Goal: Task Accomplishment & Management: Use online tool/utility

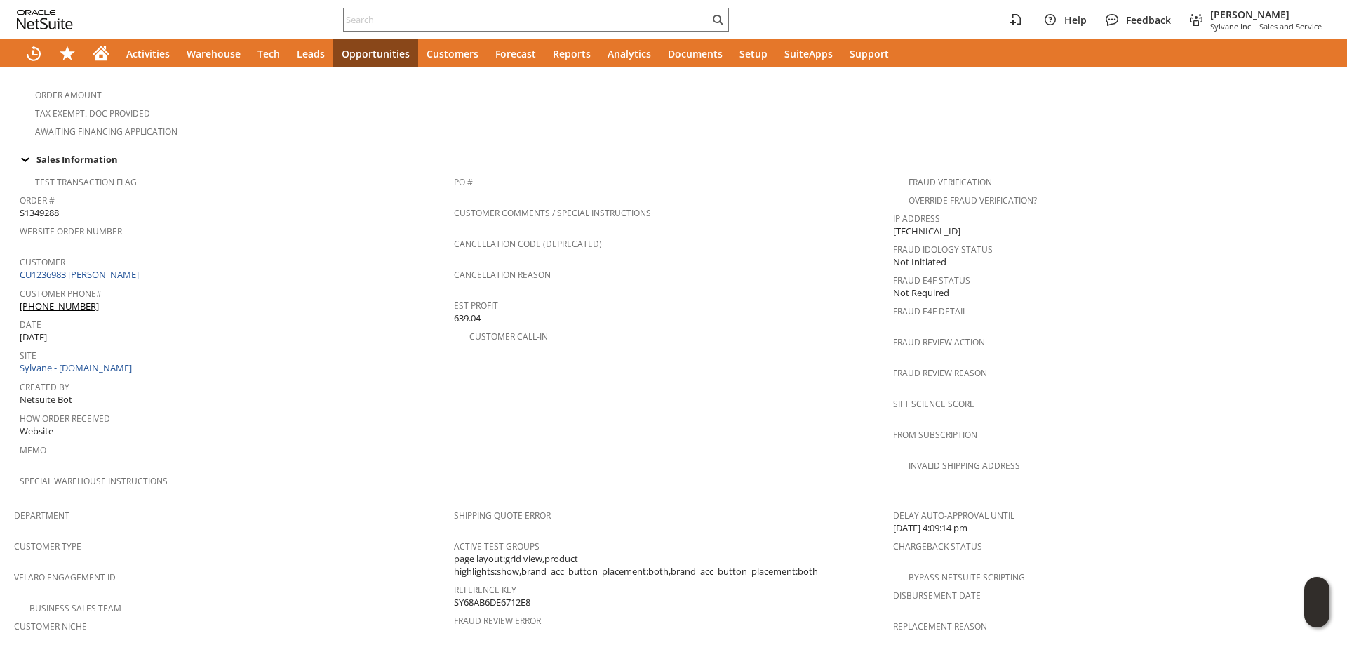
scroll to position [561, 0]
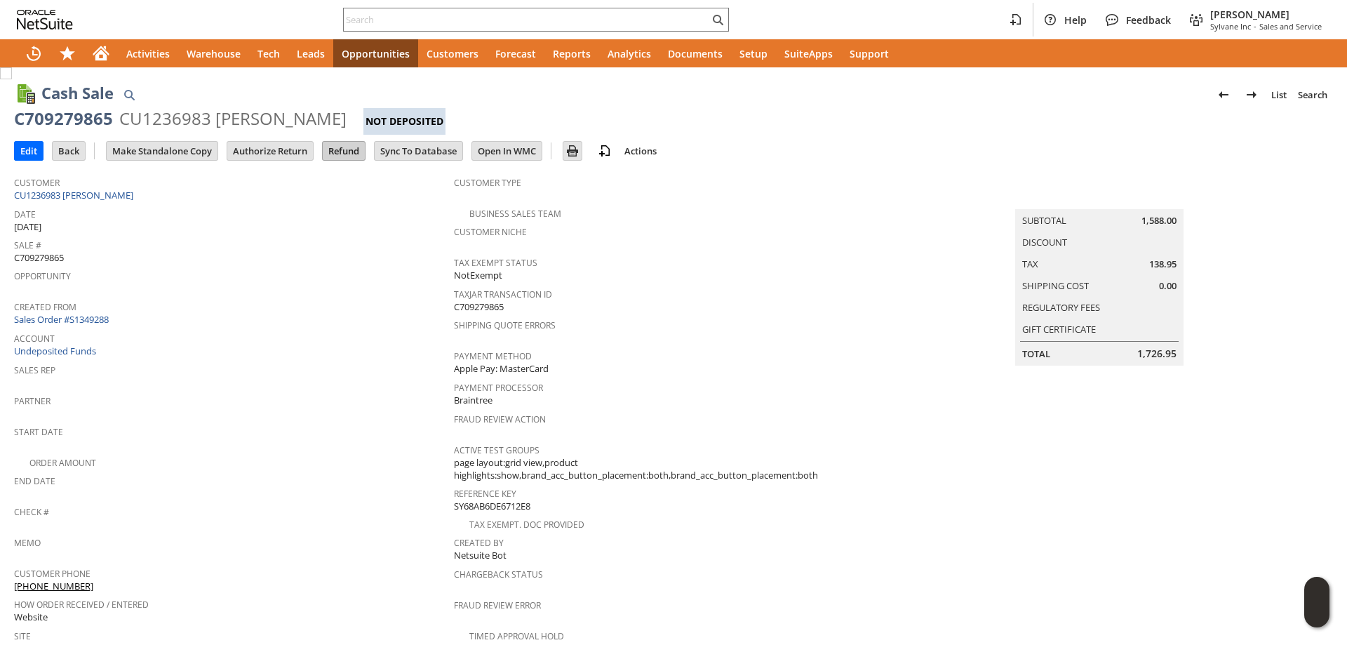
click at [354, 155] on input "Refund" at bounding box center [344, 151] width 42 height 18
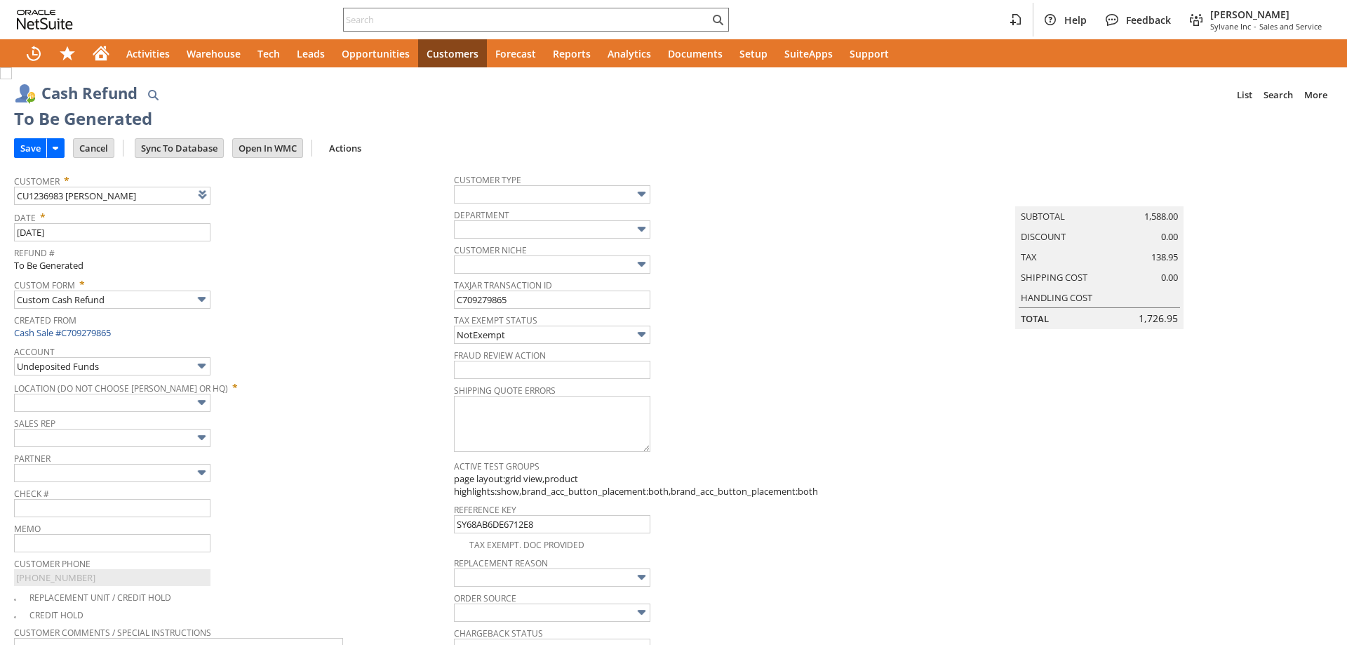
type input "Headquarters : Head... : Pending Testing"
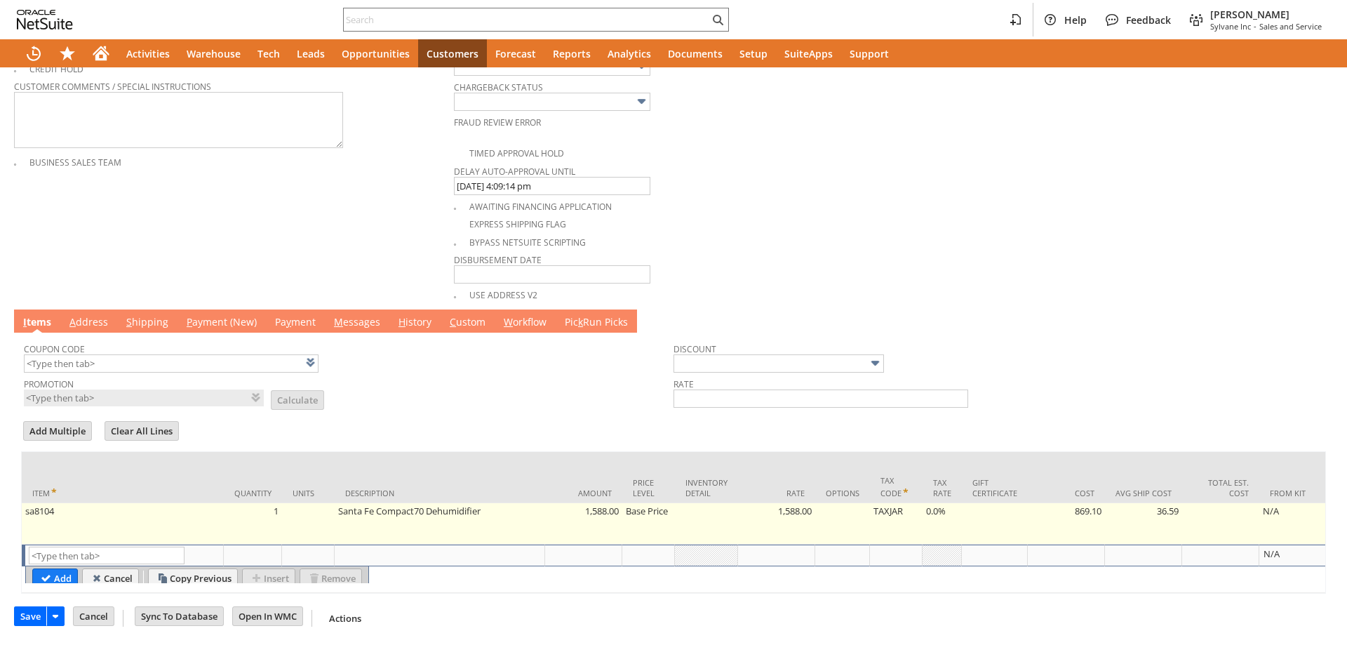
click at [652, 503] on td "Base Price" at bounding box center [649, 523] width 53 height 41
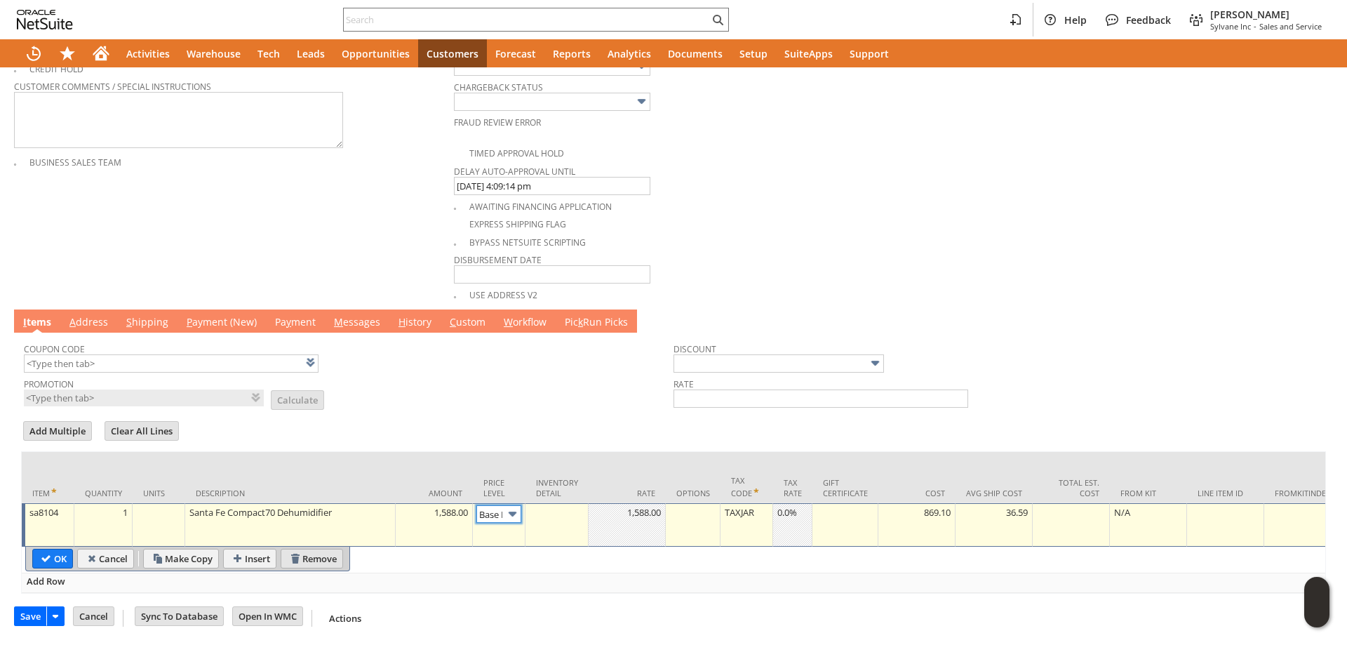
scroll to position [0, 20]
click at [301, 550] on input "Remove" at bounding box center [311, 559] width 61 height 18
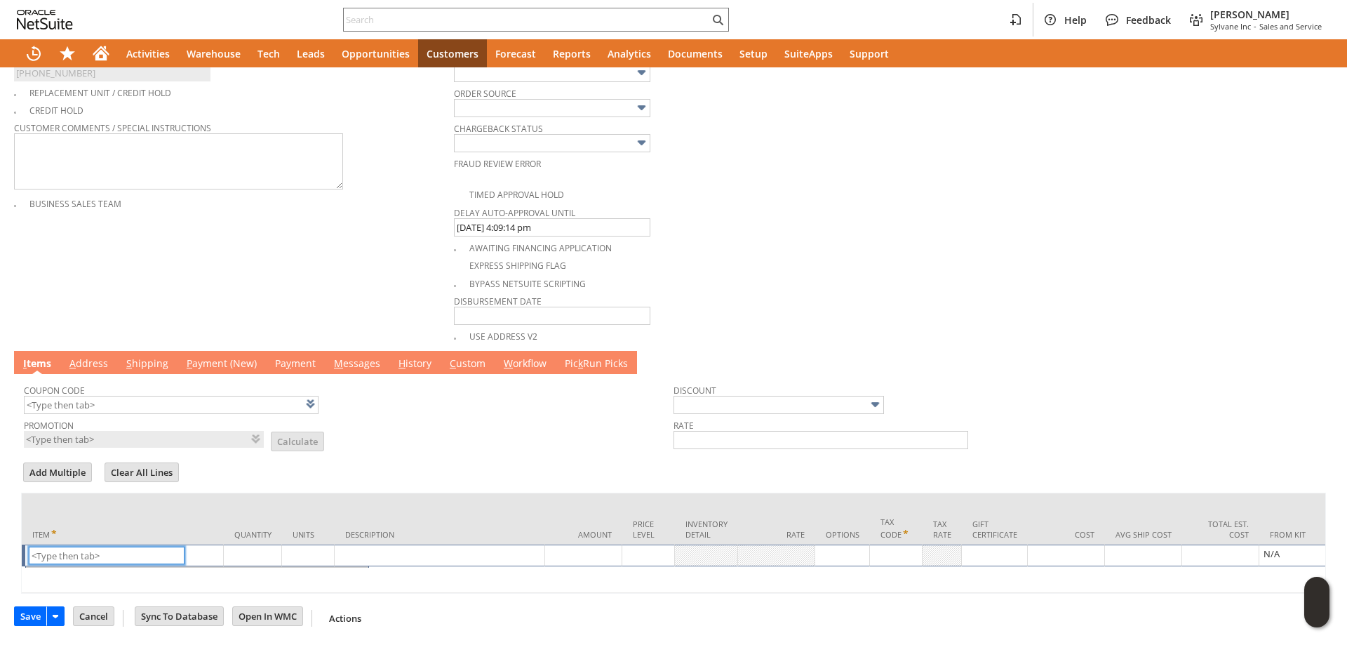
scroll to position [518, 0]
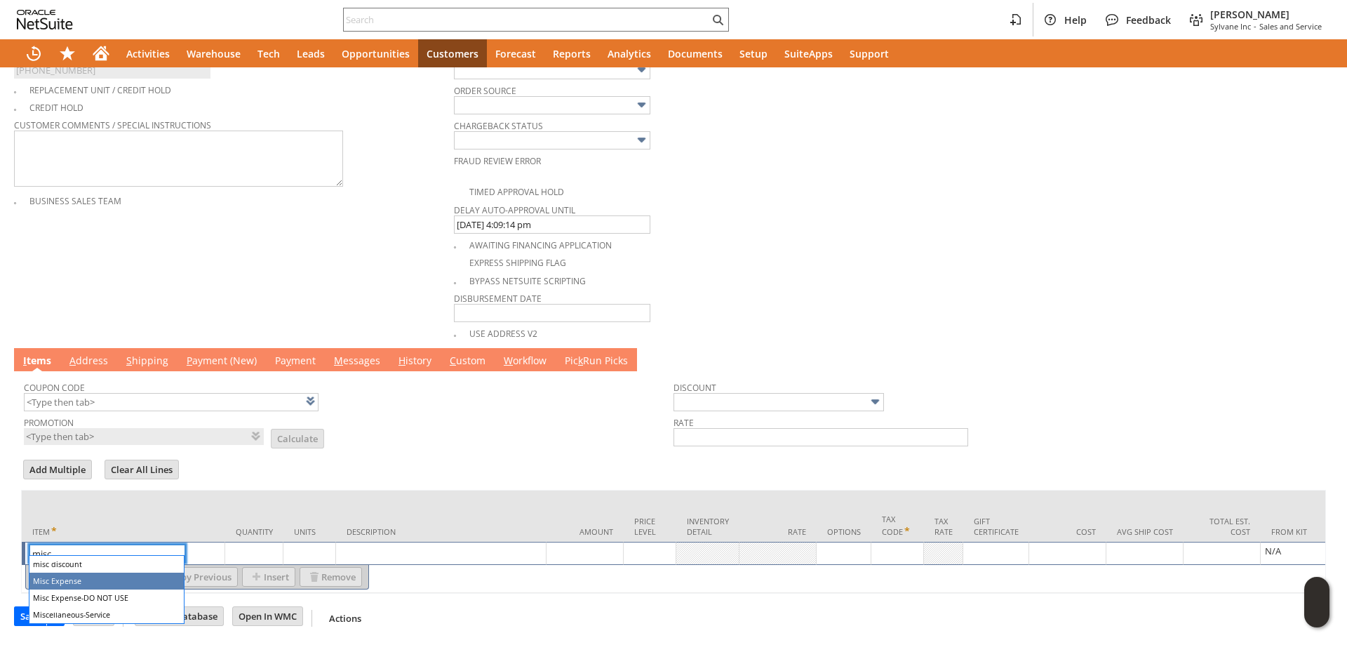
type input "Misc Expense"
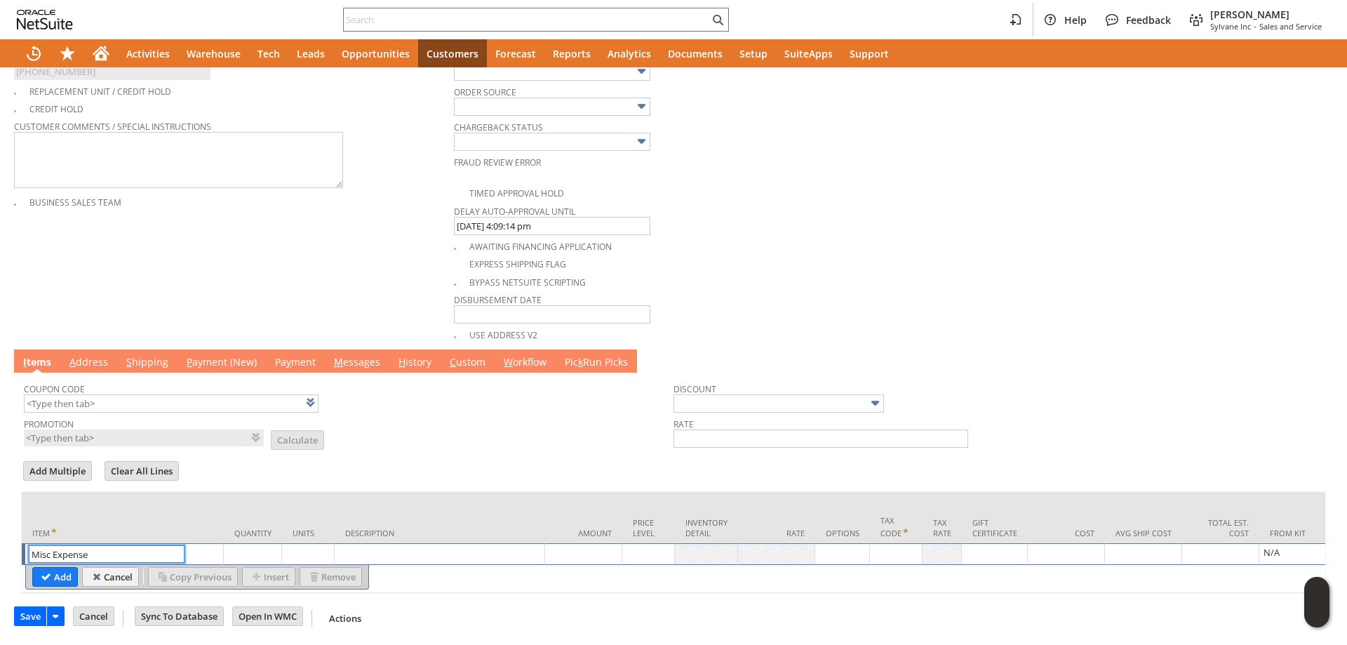
type textarea "Misc Expense"
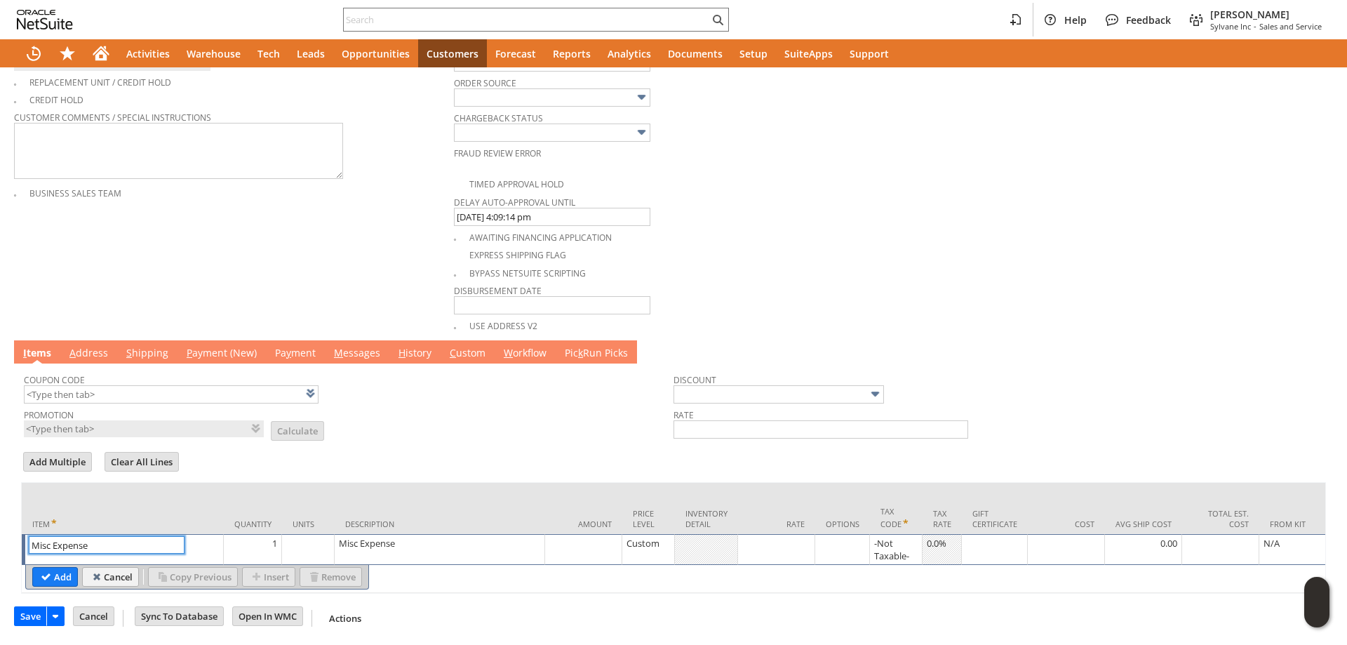
type input "Misc Expense"
click at [766, 543] on div at bounding box center [776, 543] width 69 height 14
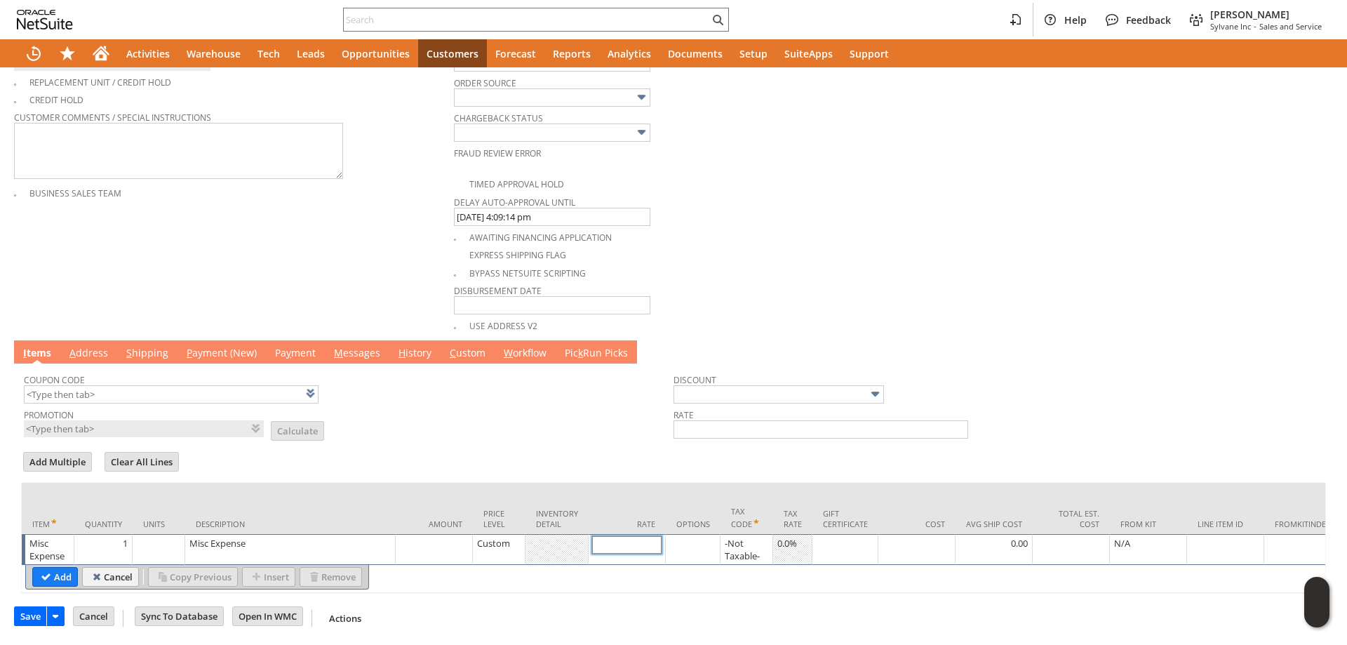
click at [632, 546] on input "text" at bounding box center [626, 545] width 69 height 18
type input "150.00"
click at [325, 543] on div "Misc Expense" at bounding box center [290, 543] width 203 height 14
click at [0, 0] on textarea "Misc Expense" at bounding box center [0, 0] width 0 height 0
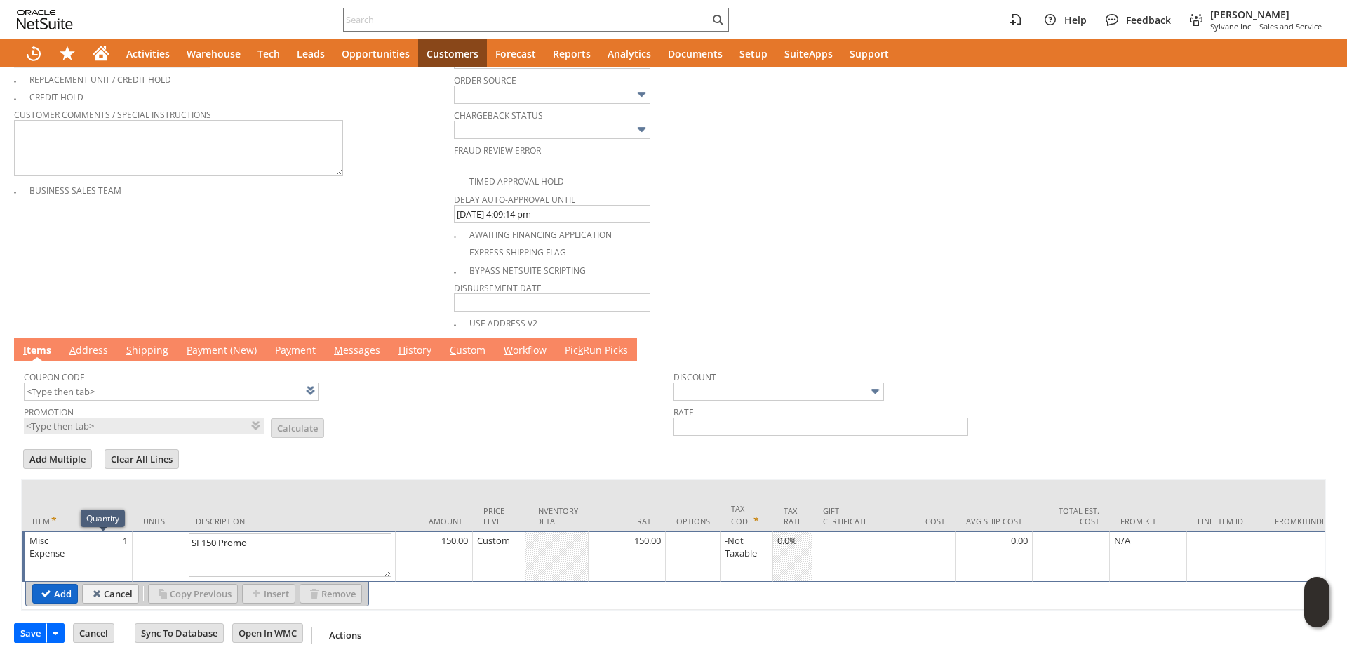
type textarea "SF150 Promo"
click at [58, 594] on input "Add" at bounding box center [55, 594] width 44 height 18
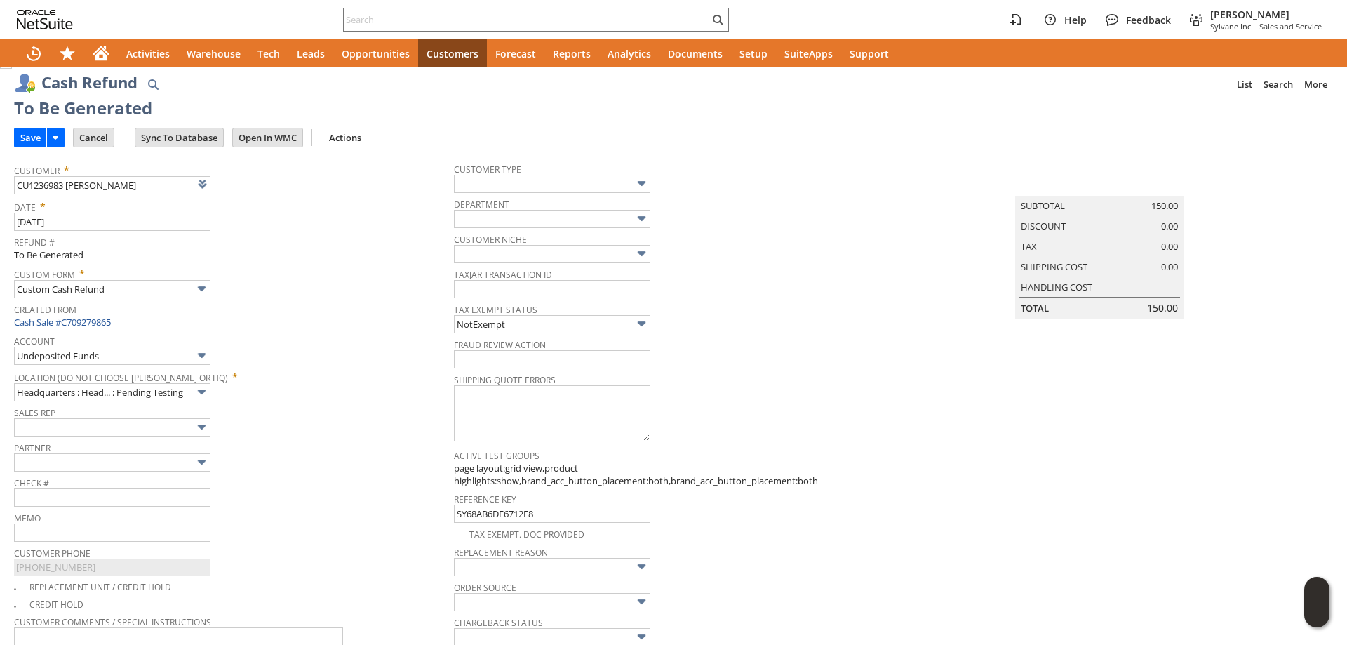
scroll to position [0, 0]
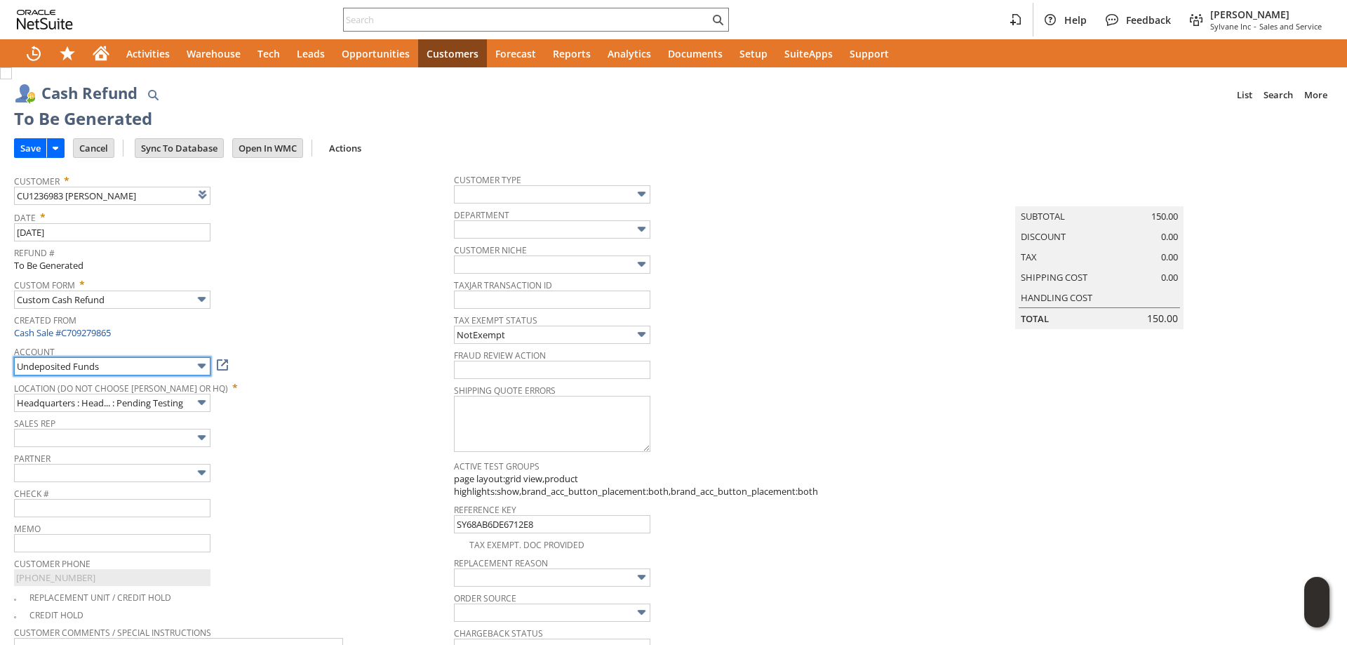
click at [114, 365] on input "Undeposited Funds" at bounding box center [112, 366] width 197 height 18
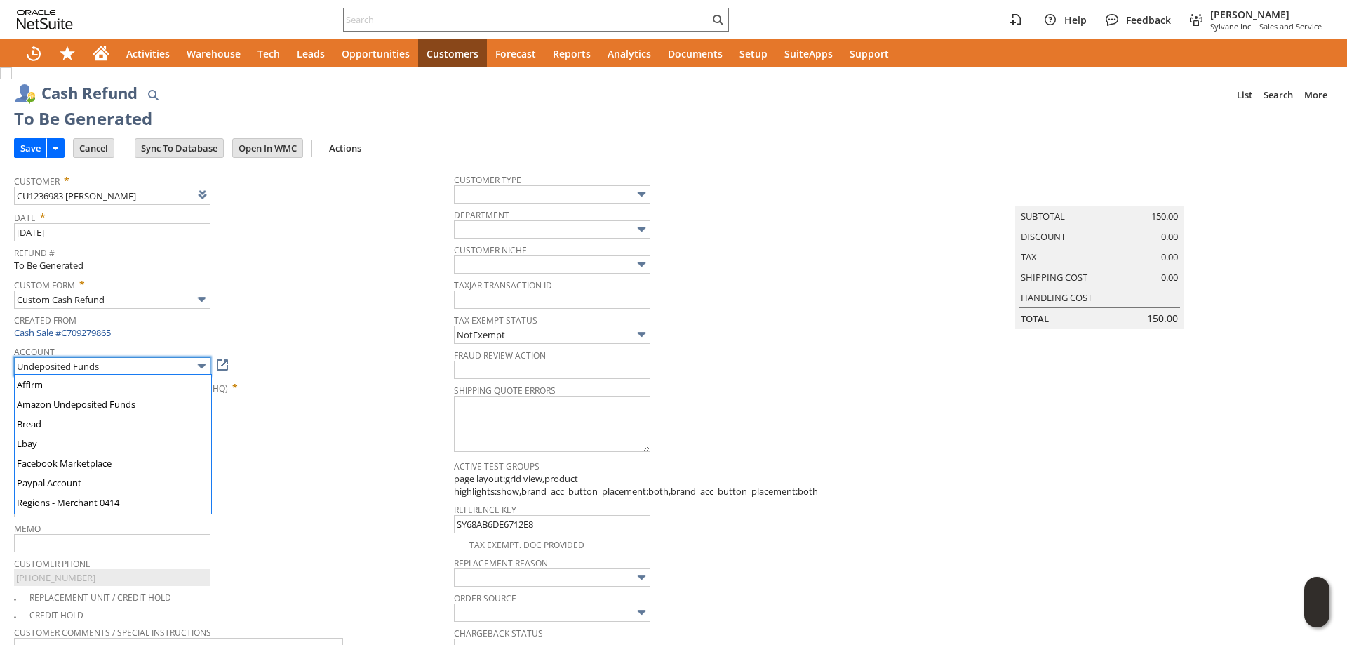
scroll to position [117, 0]
type input "Regions - Merchant 0414"
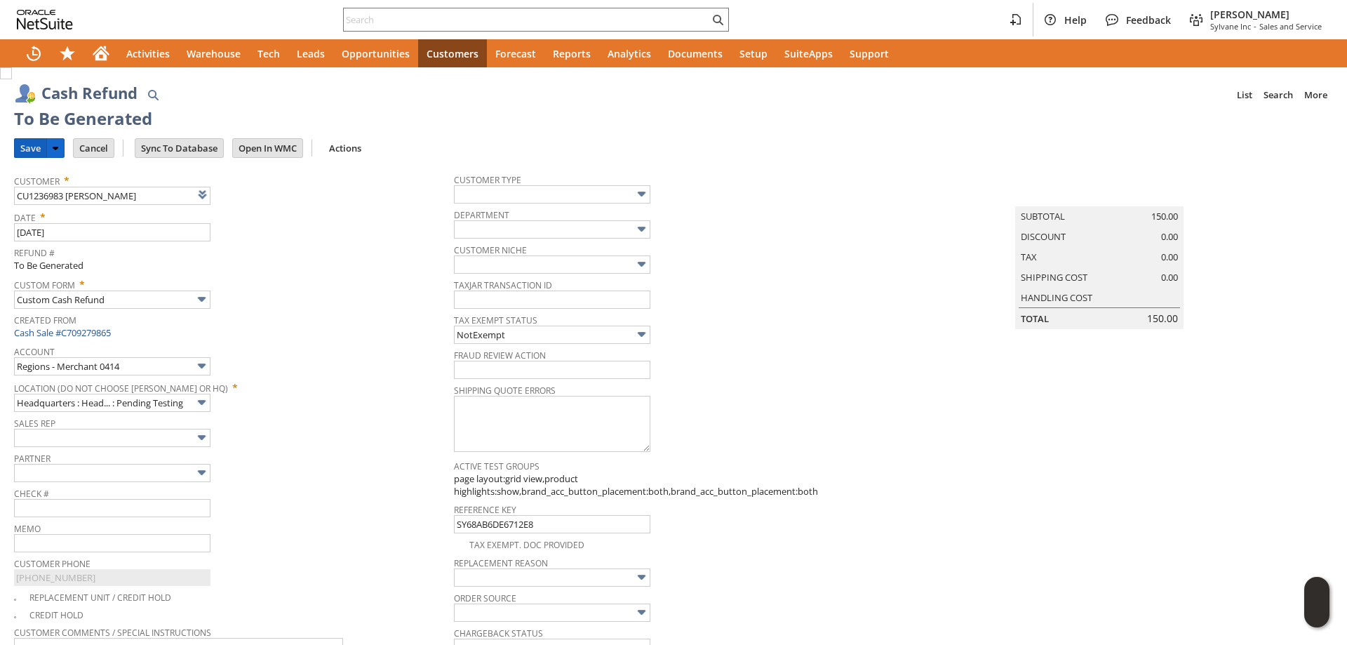
click at [29, 145] on input "Save" at bounding box center [31, 148] width 32 height 18
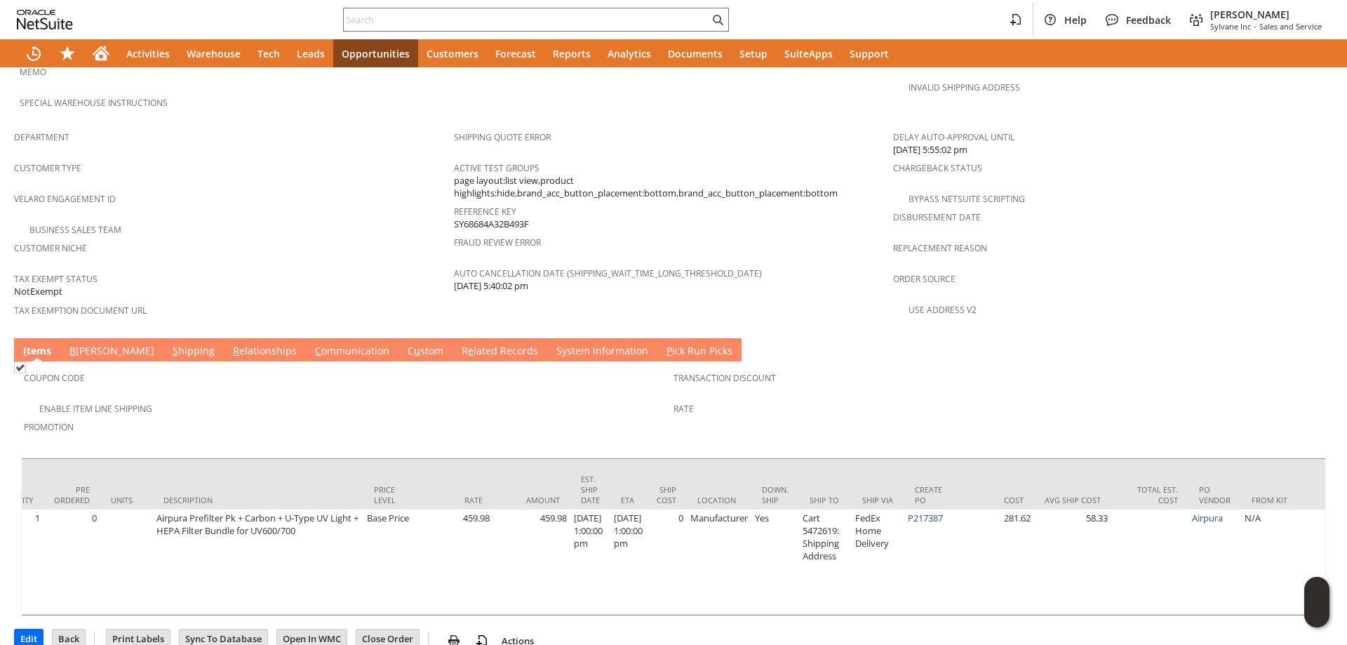
scroll to position [0, 491]
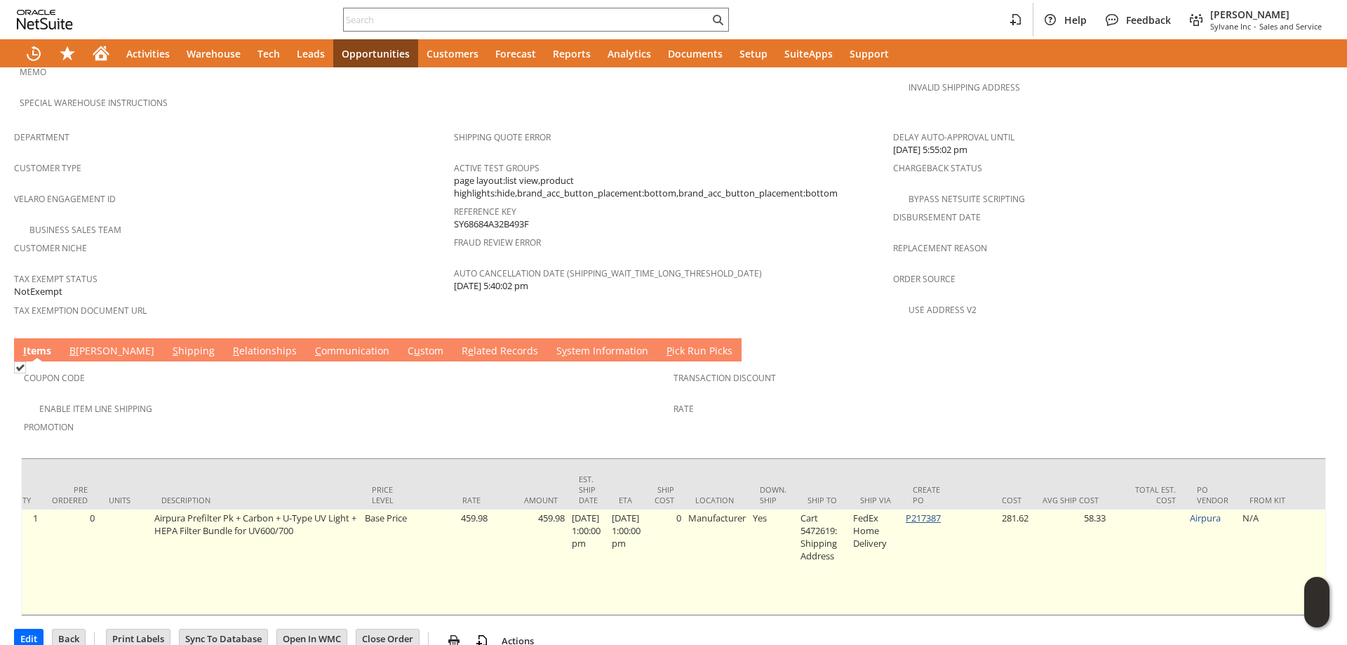
click at [931, 512] on link "P217387" at bounding box center [923, 518] width 35 height 13
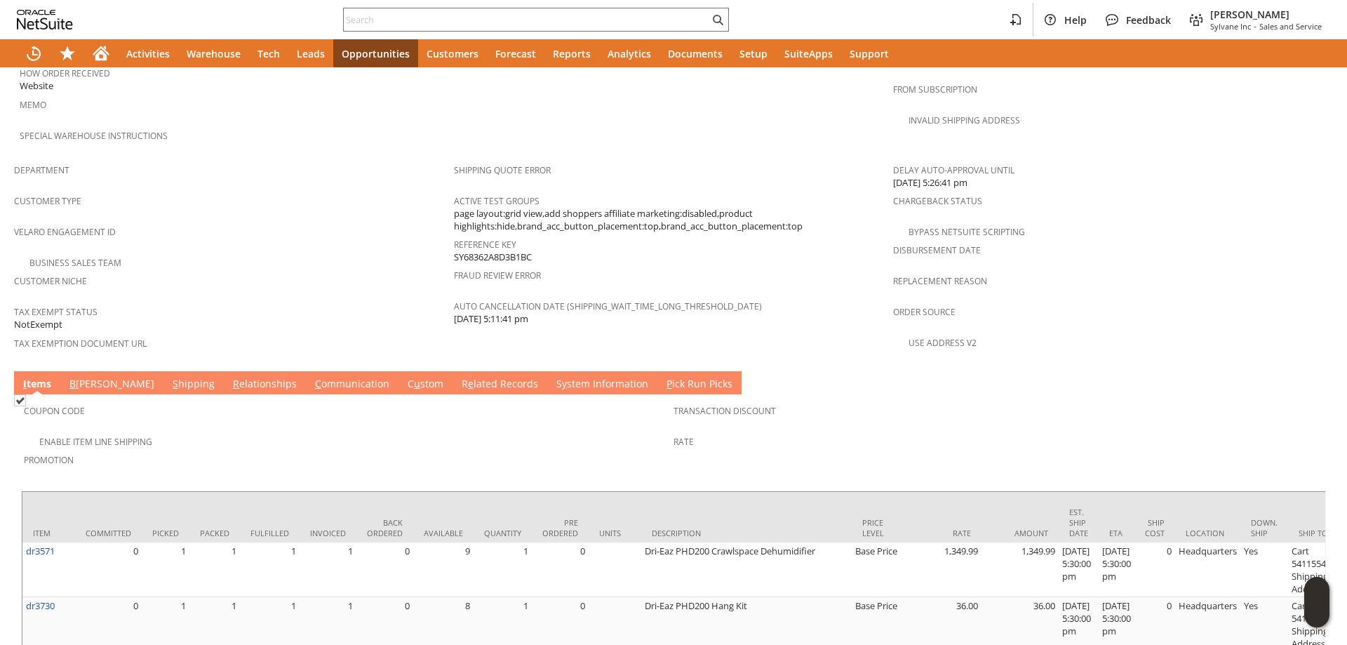
scroll to position [451, 0]
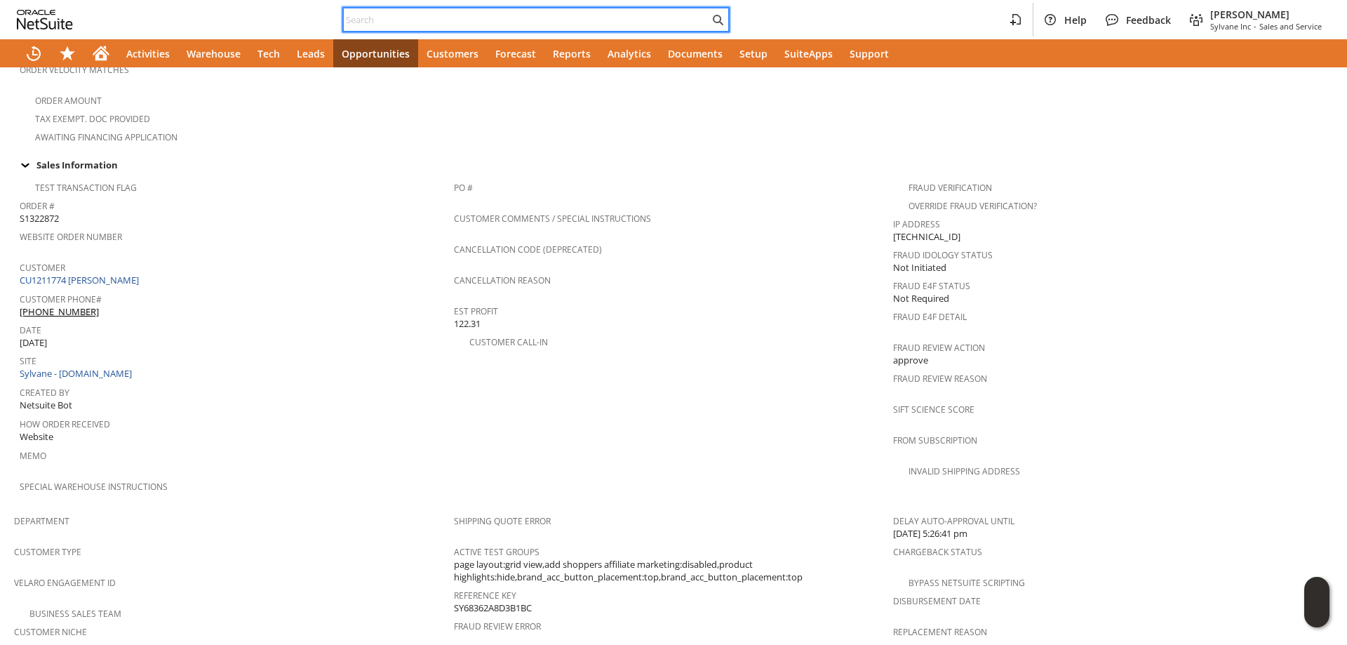
paste input "3177168588"
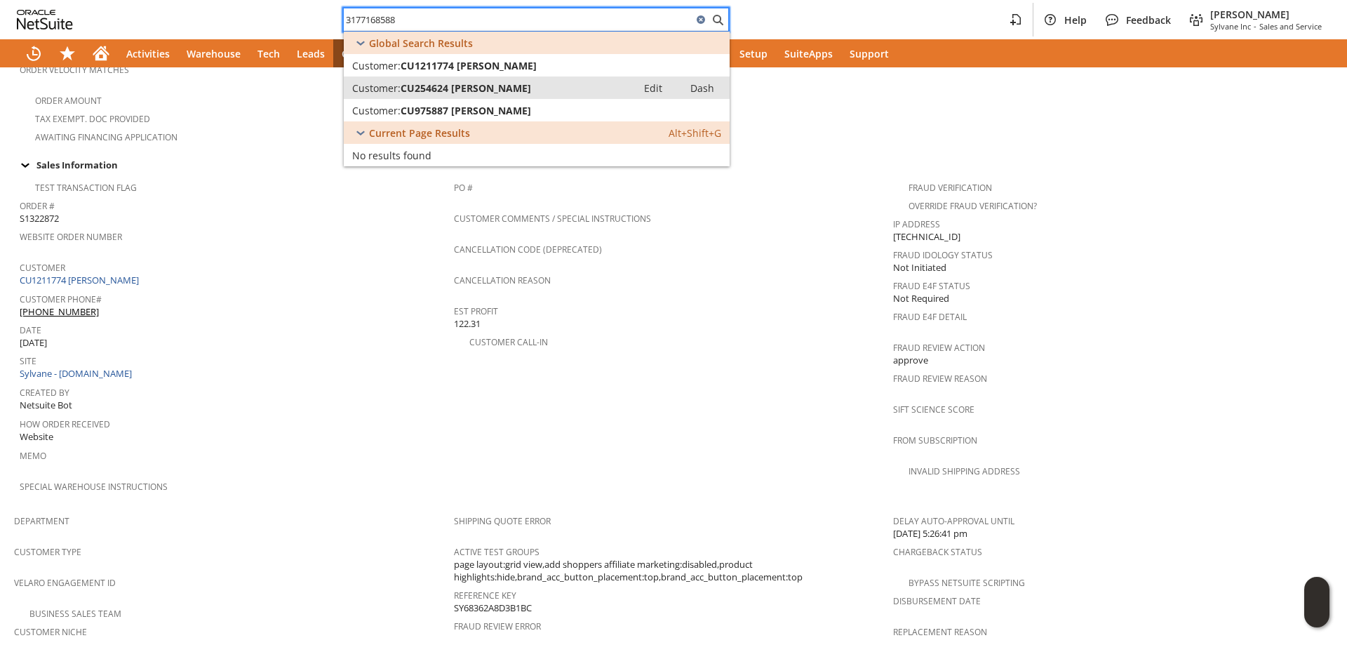
type input "3177168588"
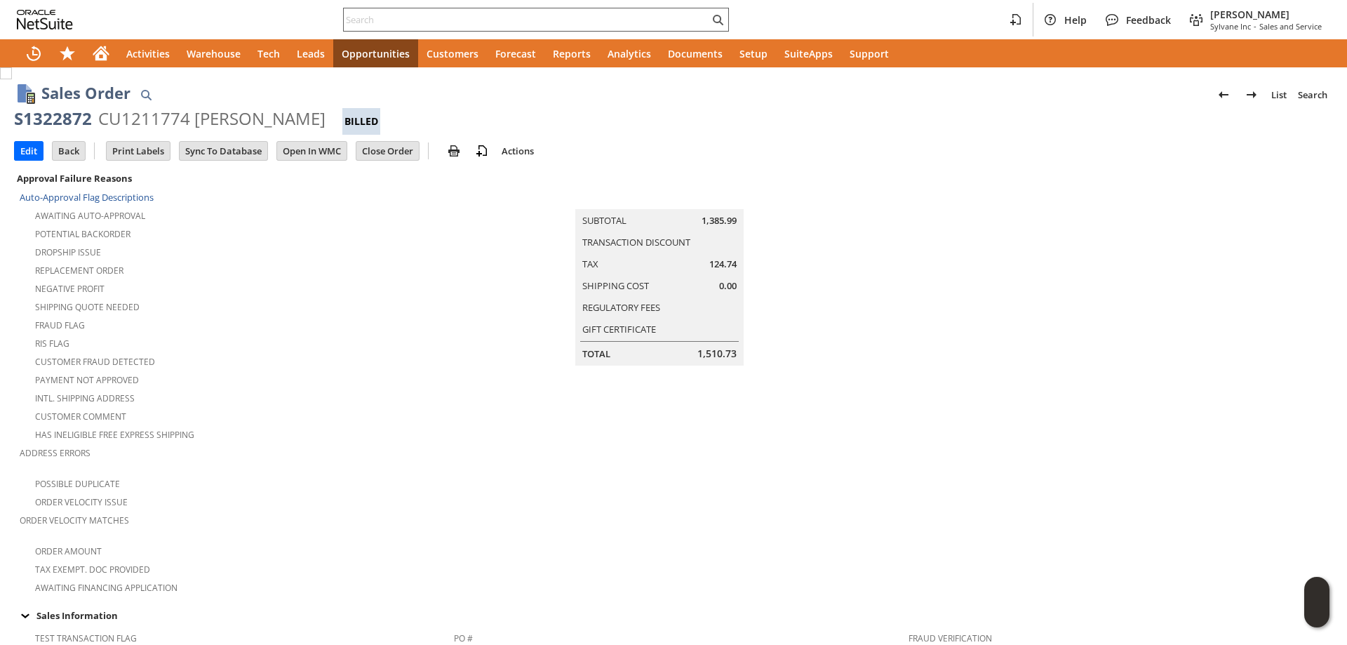
click at [479, 22] on input "text" at bounding box center [527, 19] width 366 height 17
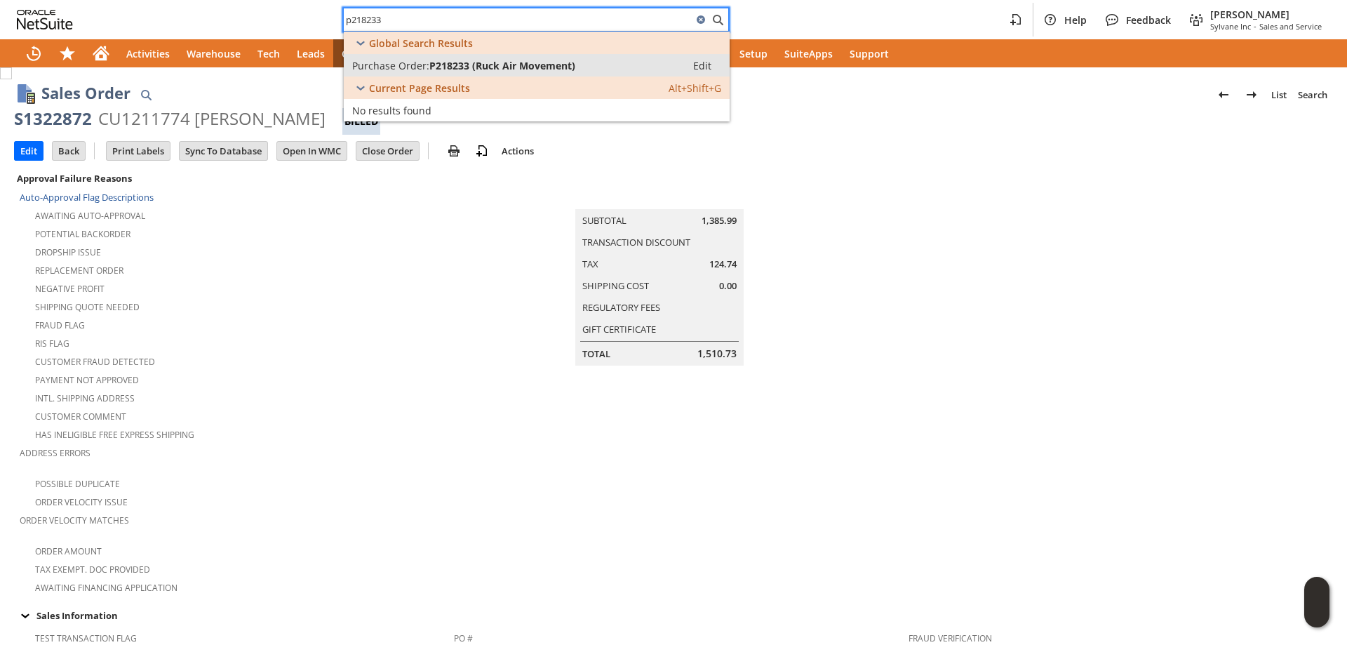
type input "p218233"
click at [482, 65] on span "P218233 (Ruck Air Movement)" at bounding box center [503, 65] width 146 height 13
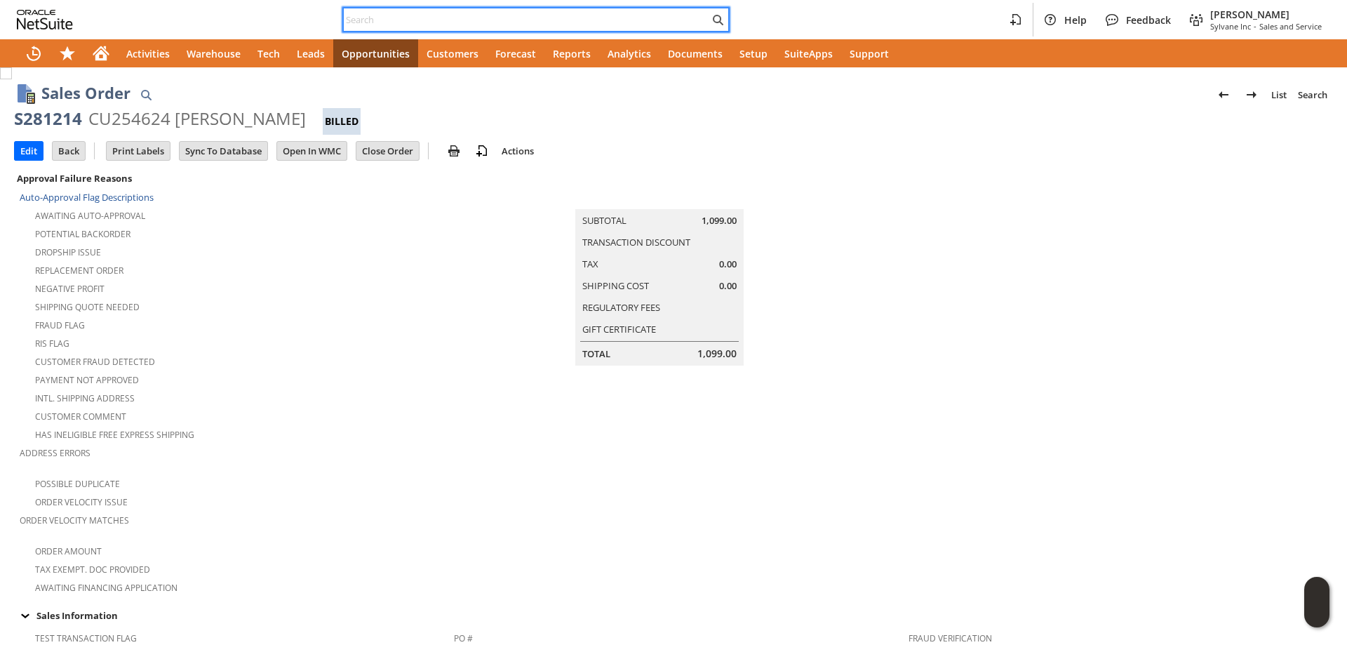
paste input "9204200599"
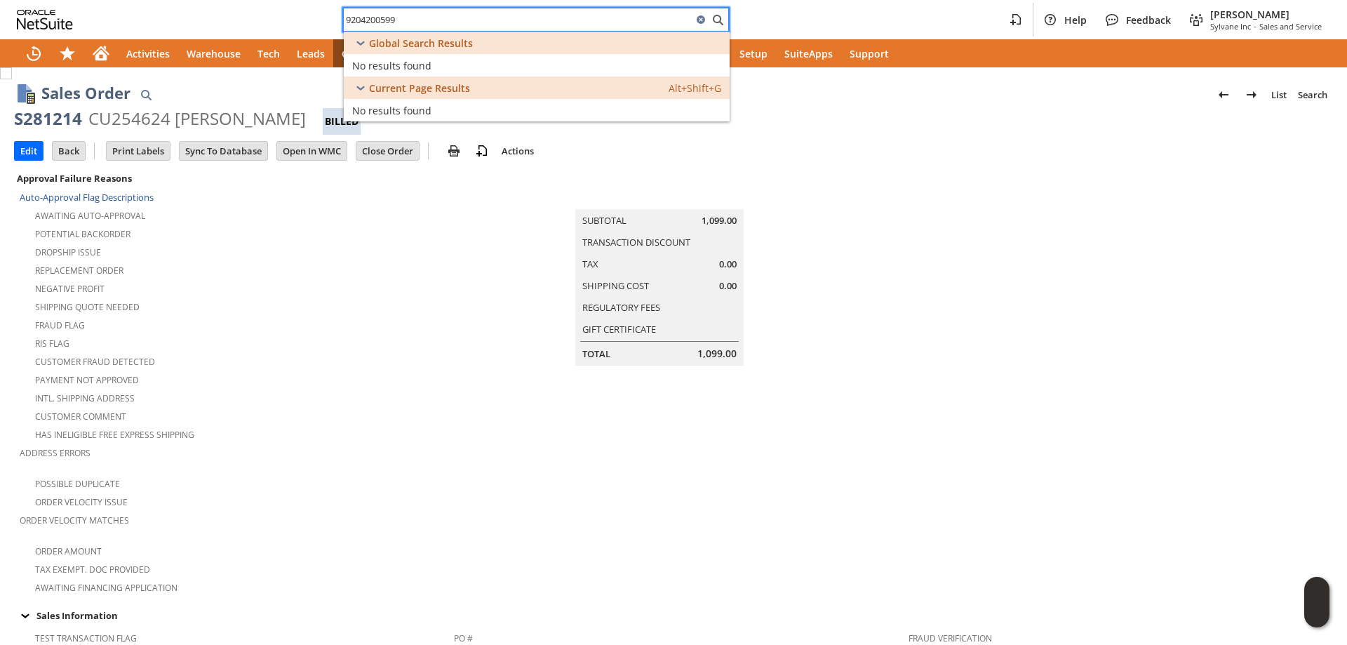
type input "9204200599"
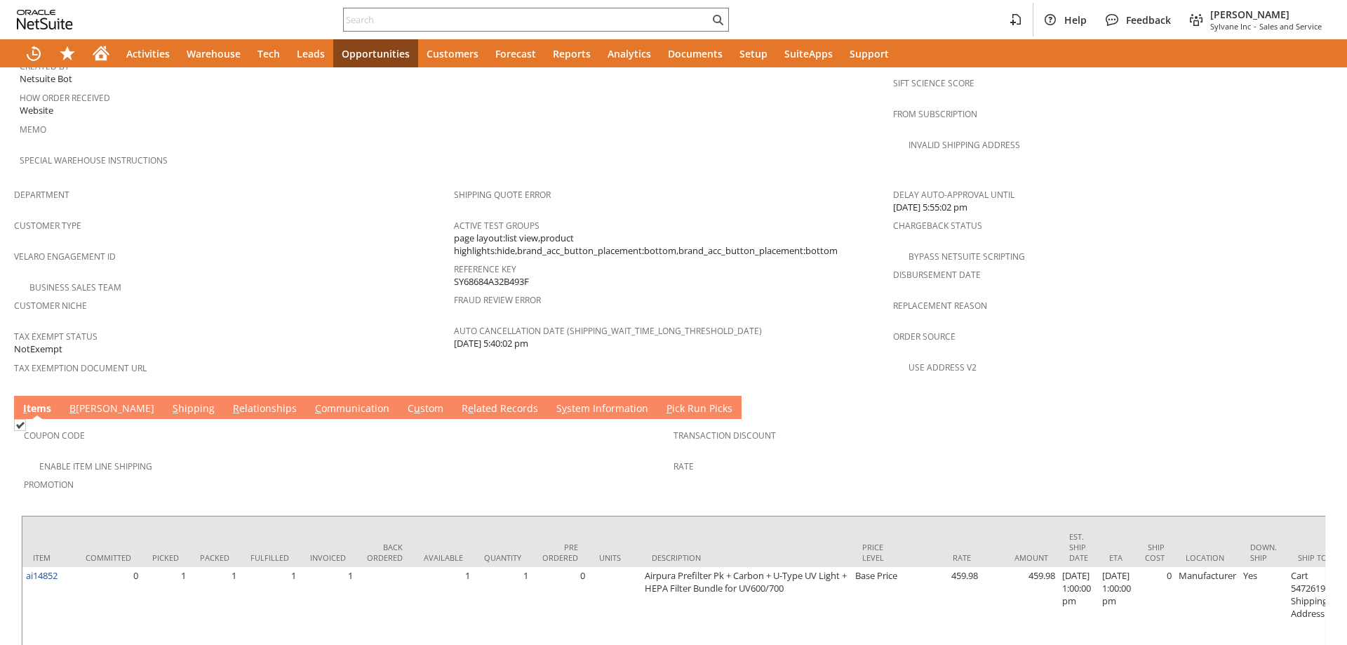
scroll to position [834, 0]
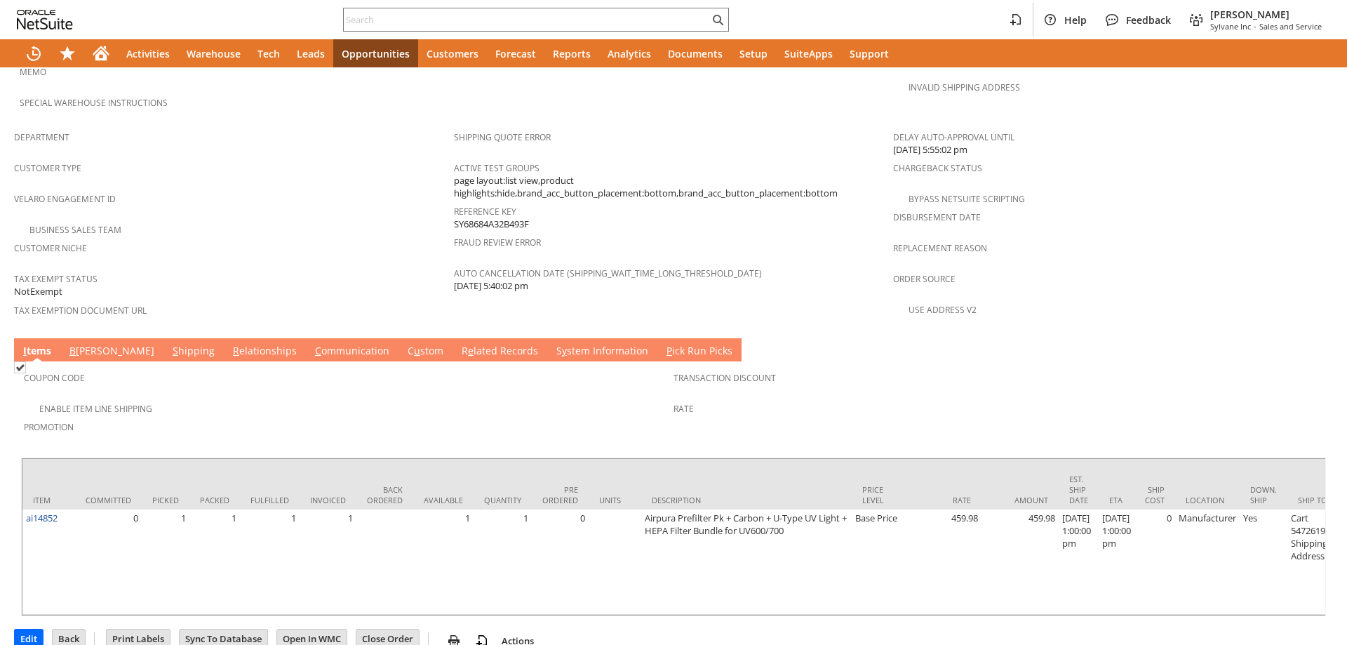
click at [312, 344] on link "C ommunication" at bounding box center [352, 351] width 81 height 15
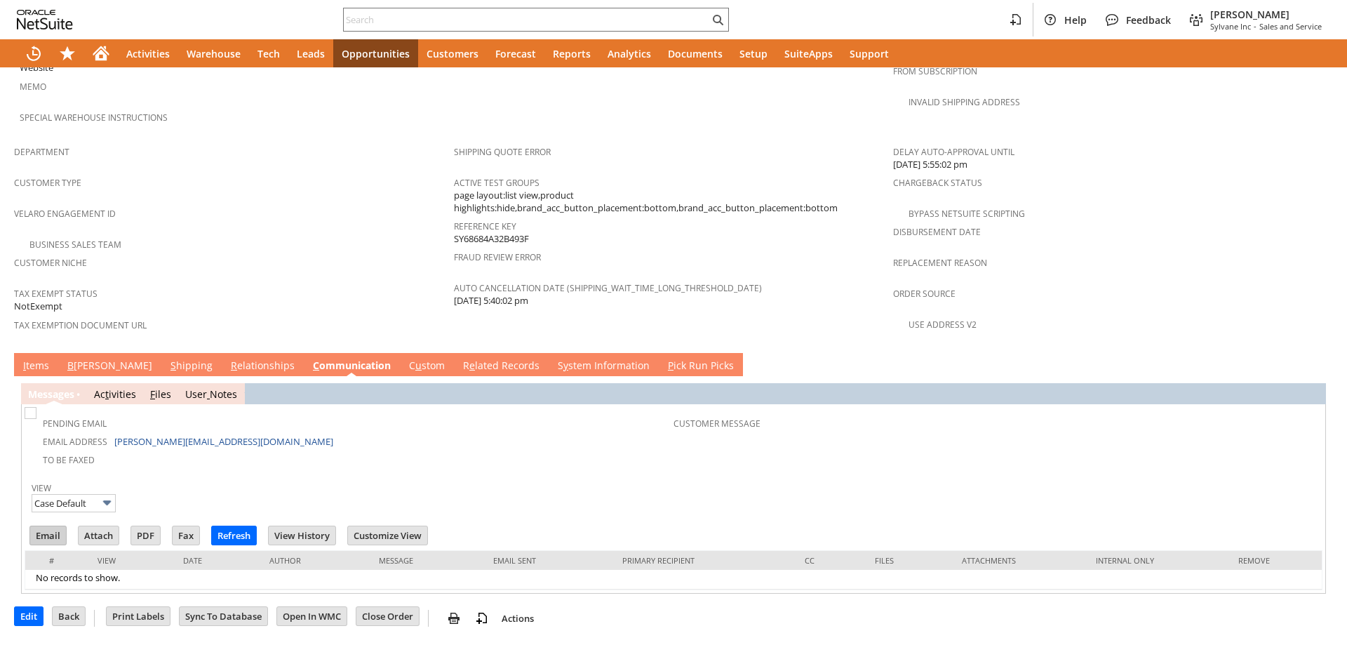
scroll to position [787, 0]
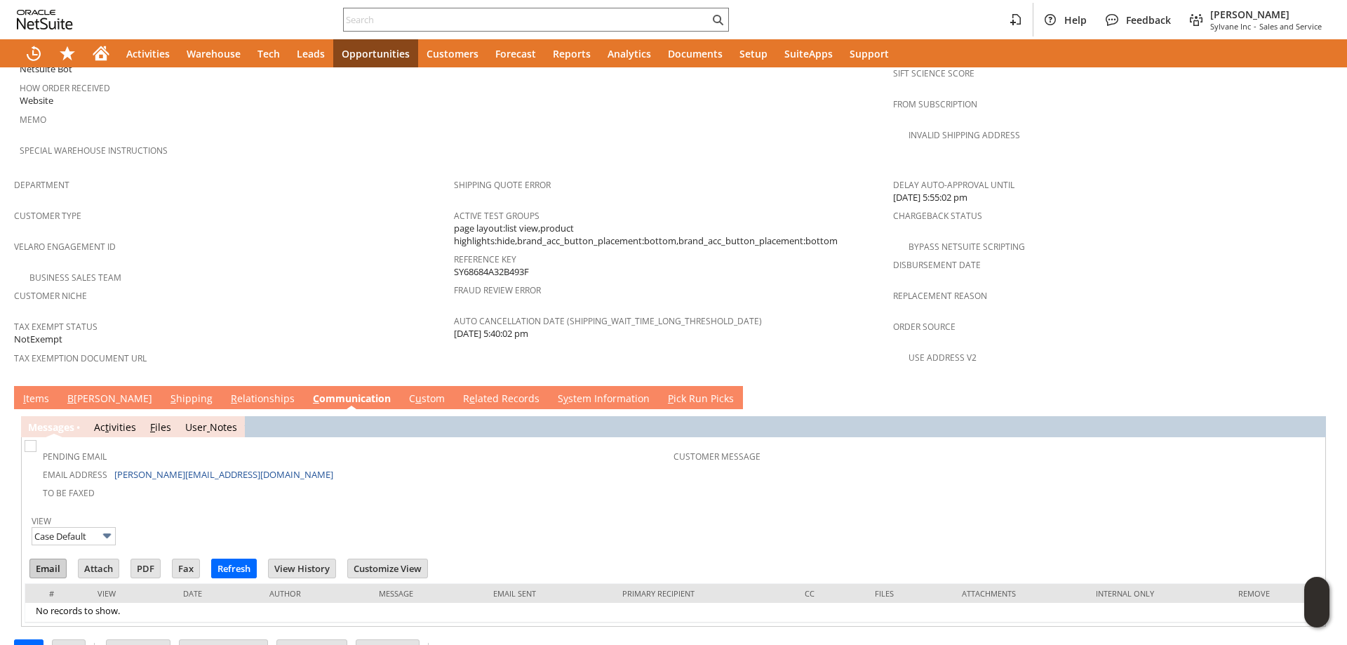
click at [43, 559] on input "Email" at bounding box center [48, 568] width 36 height 18
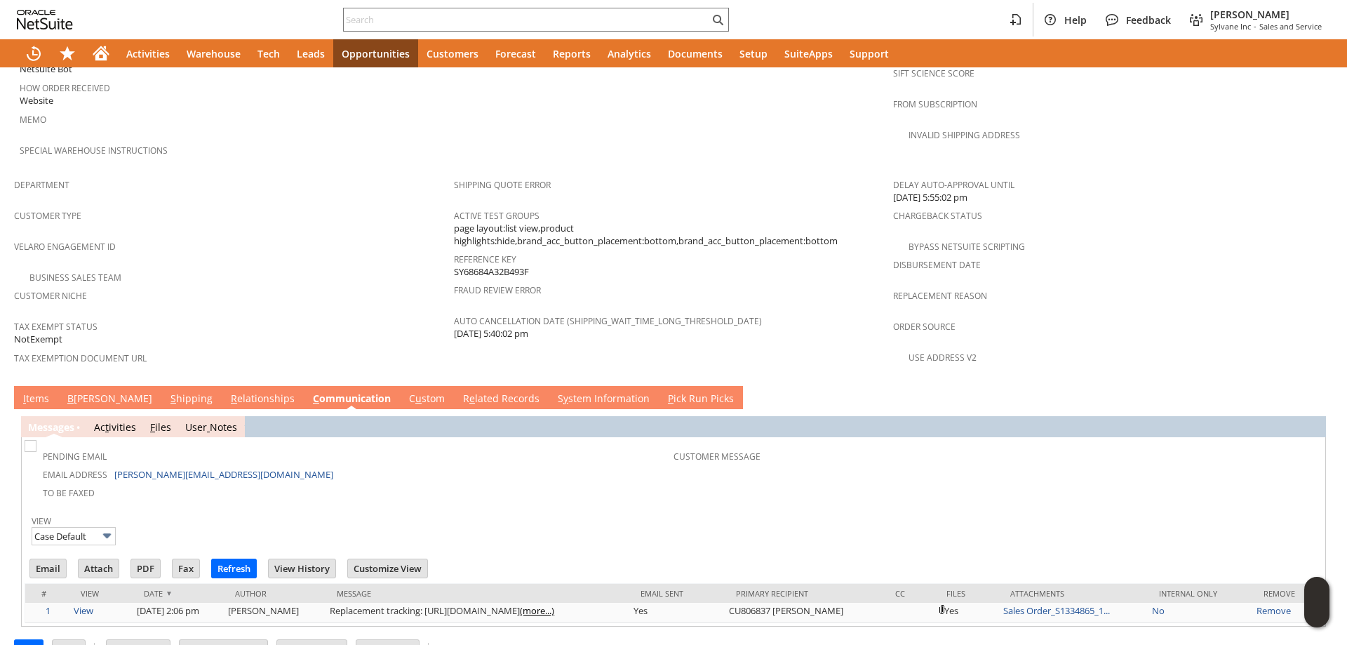
scroll to position [0, 0]
paste input "6266767308"
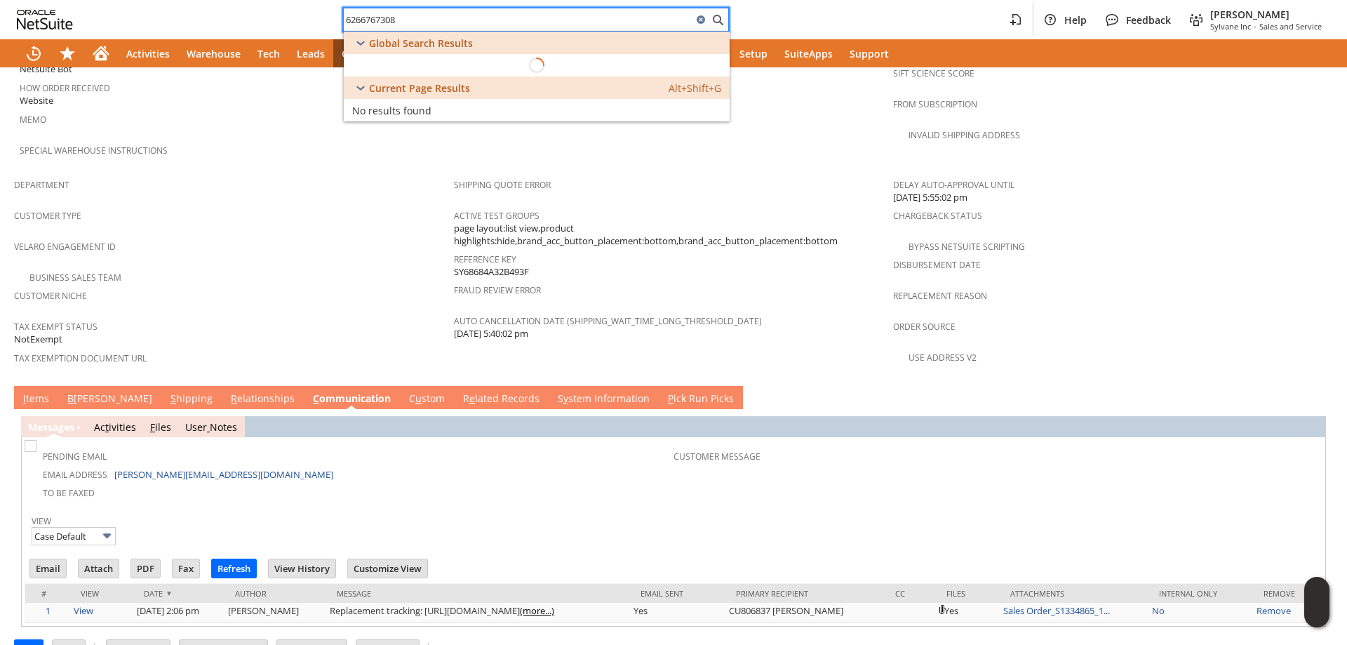
type input "6266767308"
